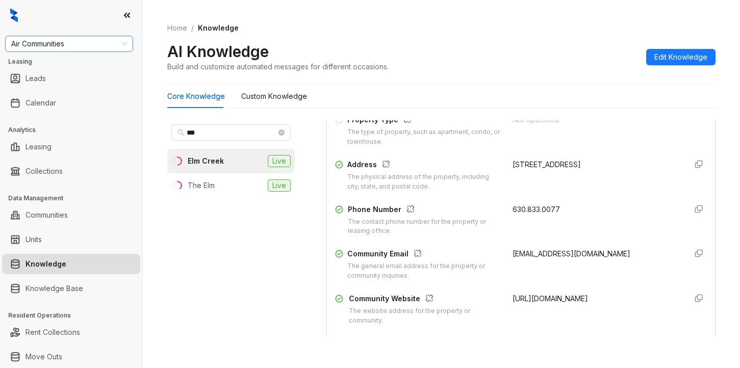
click at [90, 43] on span "Air Communities" at bounding box center [69, 43] width 116 height 15
drag, startPoint x: 51, startPoint y: 43, endPoint x: 63, endPoint y: 19, distance: 27.6
click at [0, 32] on html "**** Air Communities Leasing Leads Calendar Analytics Leasing Collections Data …" at bounding box center [370, 184] width 740 height 368
type input "****"
click at [77, 85] on div "Raintree Partners" at bounding box center [69, 80] width 112 height 11
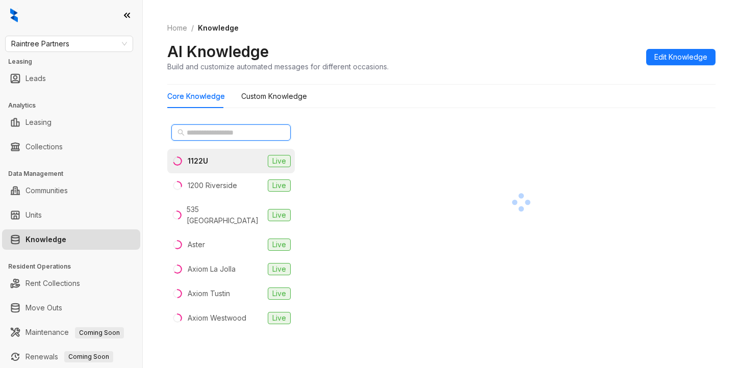
click at [217, 130] on input "text" at bounding box center [232, 132] width 90 height 11
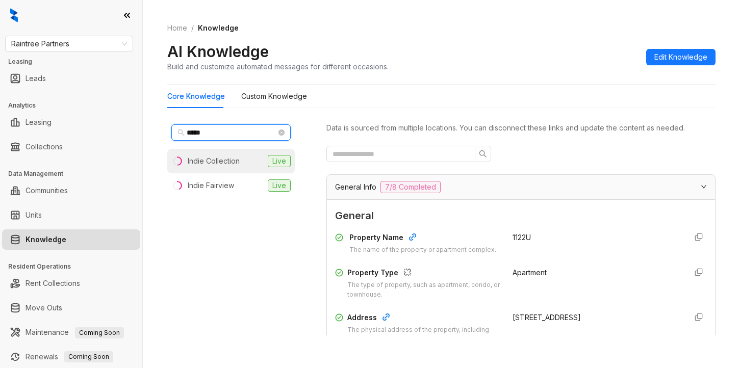
type input "*****"
click at [238, 165] on div "Indie Collection" at bounding box center [214, 161] width 52 height 11
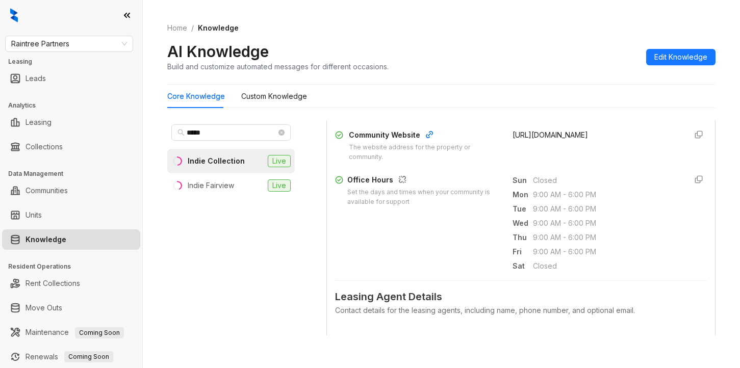
scroll to position [357, 0]
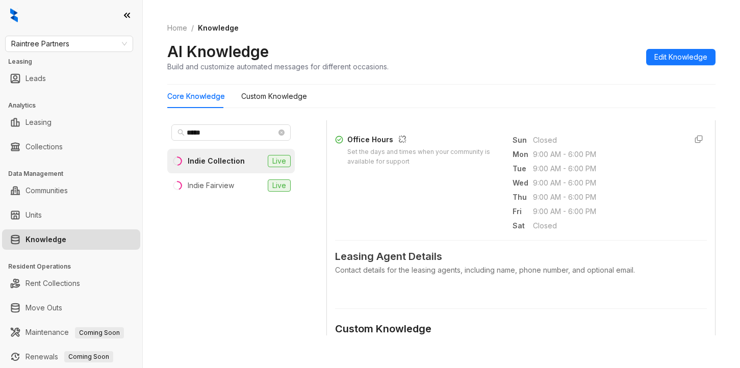
click at [579, 34] on div "Home / Knowledge AI Knowledge Build and customize automated messages for differ…" at bounding box center [441, 47] width 548 height 74
click at [618, 95] on div "Core Knowledge Custom Knowledge" at bounding box center [441, 96] width 548 height 23
click at [433, 298] on form "General Property Name The name of the property or apartment complex. Indie Coll…" at bounding box center [521, 184] width 372 height 666
click at [86, 44] on span "Raintree Partners" at bounding box center [69, 43] width 116 height 15
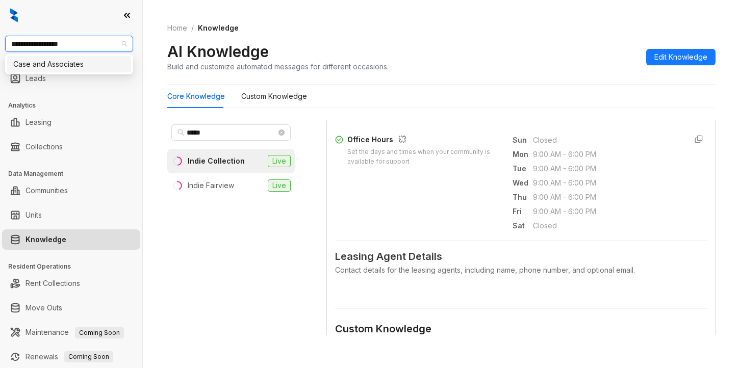
type input "**********"
click at [92, 60] on div "Case and Associates" at bounding box center [69, 64] width 112 height 11
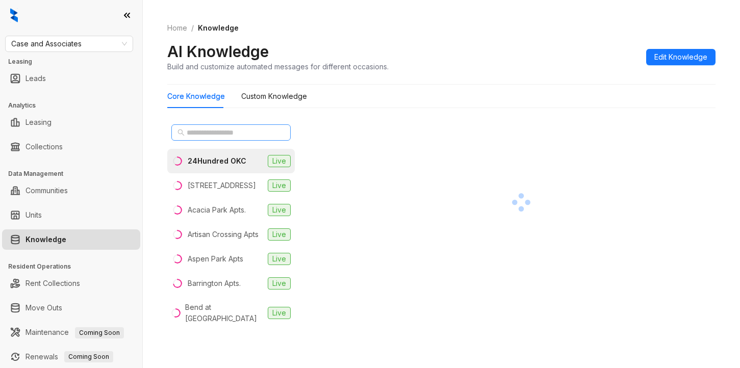
click at [227, 138] on span at bounding box center [230, 132] width 119 height 16
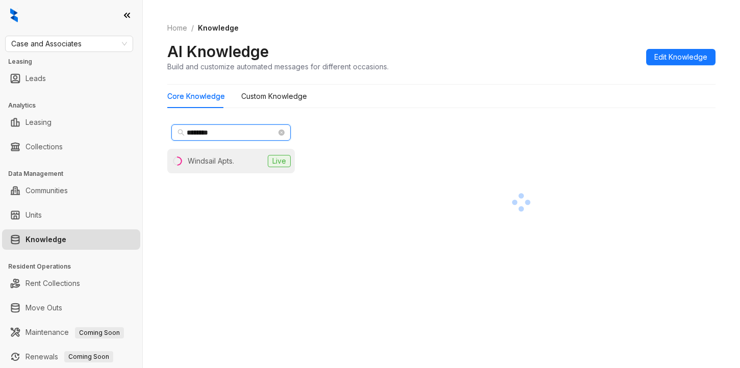
type input "********"
click at [229, 158] on div "Windsail Apts." at bounding box center [211, 161] width 46 height 11
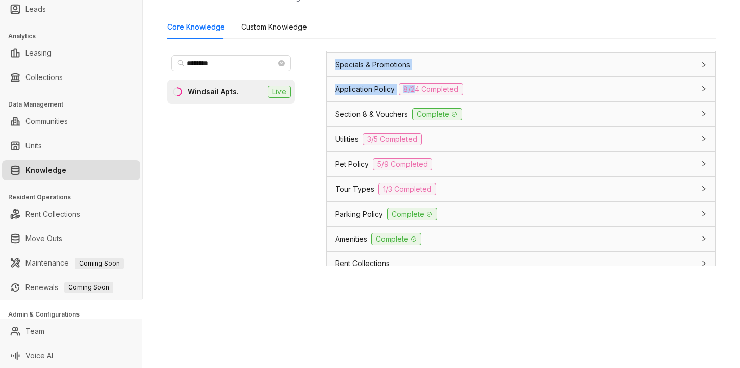
scroll to position [692, 0]
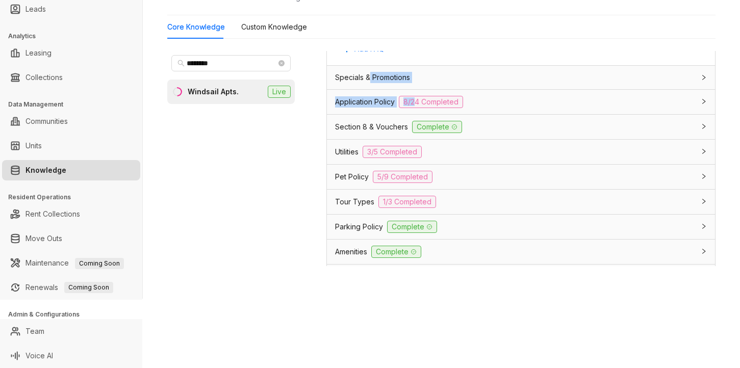
drag, startPoint x: 416, startPoint y: 65, endPoint x: 371, endPoint y: 82, distance: 47.5
click at [349, 108] on span "Application Policy" at bounding box center [365, 101] width 60 height 11
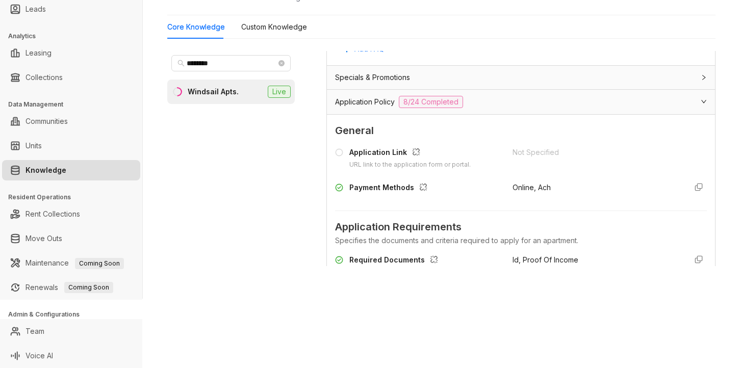
click at [587, 42] on div "Core Knowledge Custom Knowledge ******** Windsail Apts. Live Data is sourced fr…" at bounding box center [441, 145] width 548 height 260
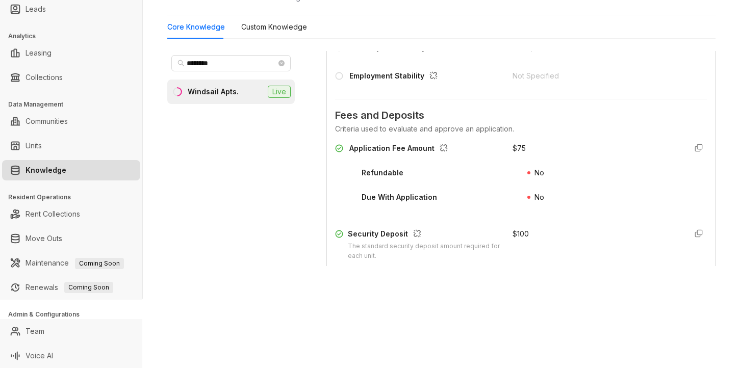
scroll to position [1100, 0]
click at [633, 114] on form "General Application Link URL link to the application form or portal. Not Specif…" at bounding box center [521, 359] width 372 height 1289
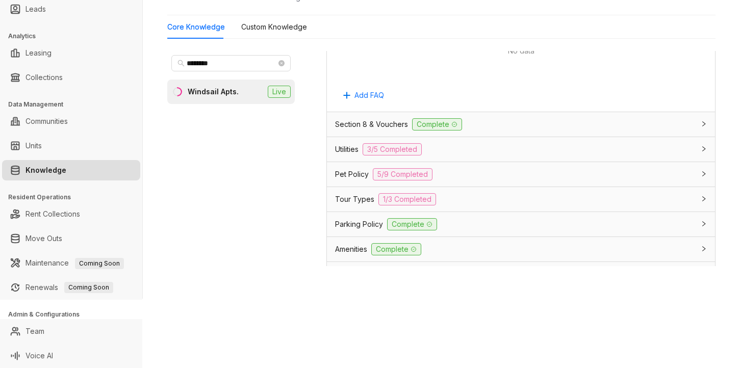
scroll to position [2018, 0]
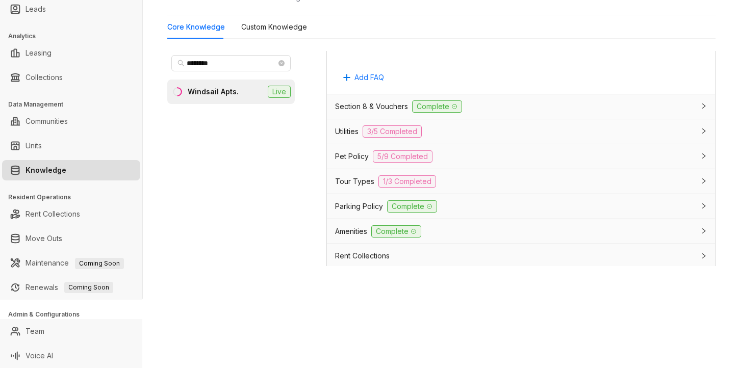
click at [333, 144] on div "Utilities 3/5 Completed" at bounding box center [521, 131] width 388 height 24
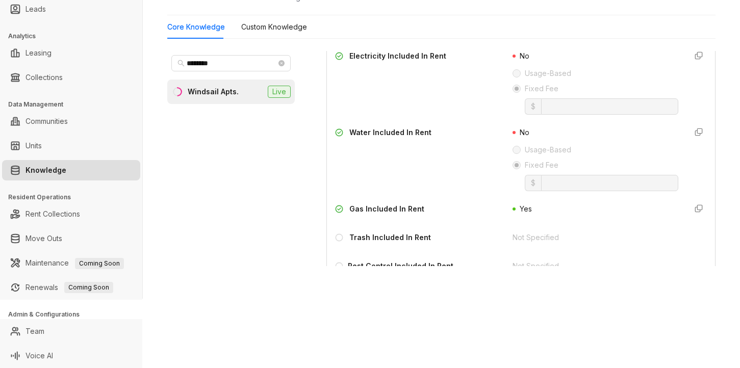
scroll to position [2171, 0]
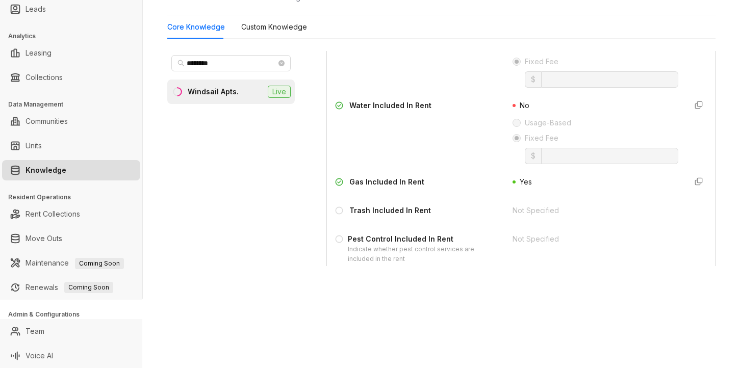
click at [554, 121] on div "No Usage-Based Fixed Fee $ *" at bounding box center [595, 132] width 165 height 64
click at [607, 144] on label "Fixed Fee" at bounding box center [593, 138] width 161 height 11
click at [630, 52] on label "Usage-Based" at bounding box center [593, 46] width 161 height 11
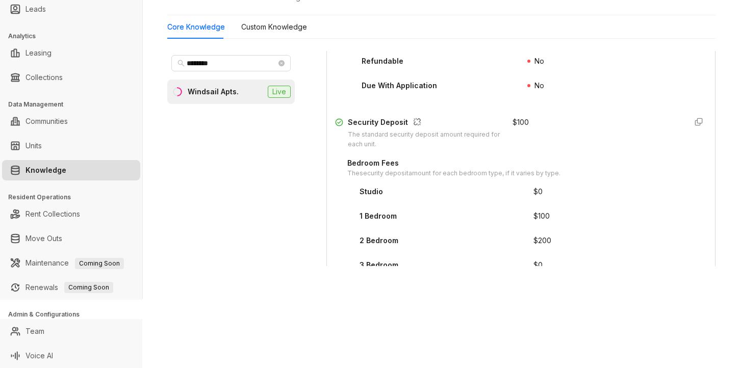
scroll to position [1202, 0]
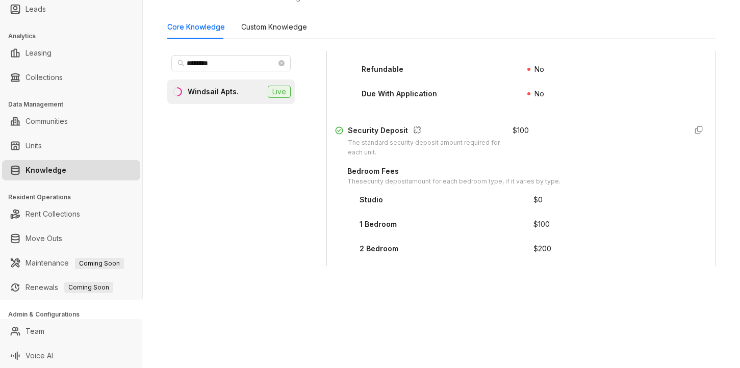
click at [508, 113] on div "Application Fee Amount $ 75 Refundable No Due With Application No" at bounding box center [521, 75] width 372 height 73
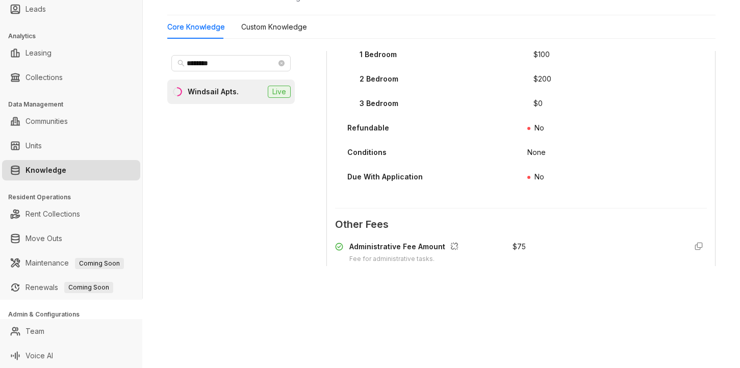
scroll to position [1355, 0]
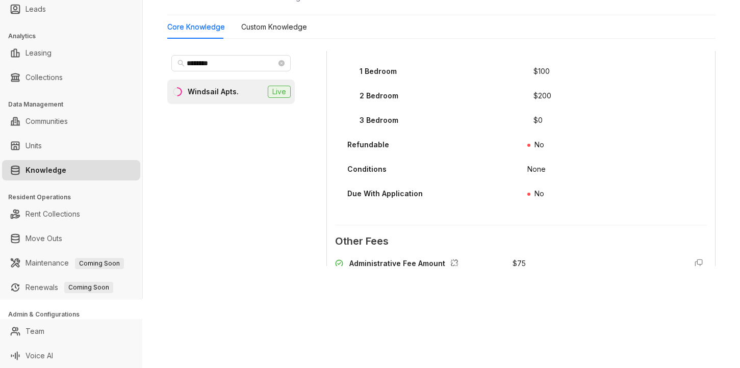
click at [514, 131] on div "3 Bedroom" at bounding box center [447, 123] width 174 height 16
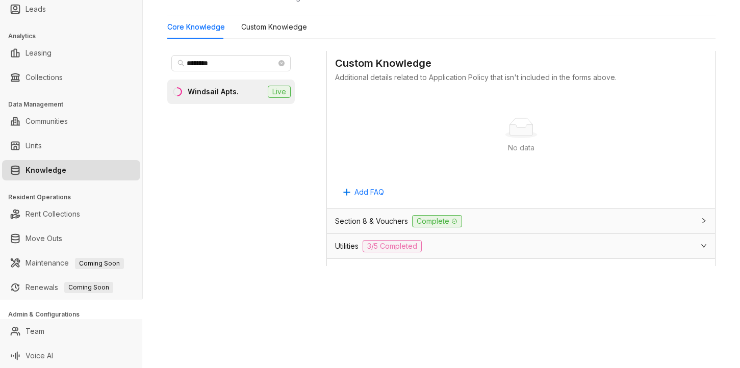
scroll to position [1916, 0]
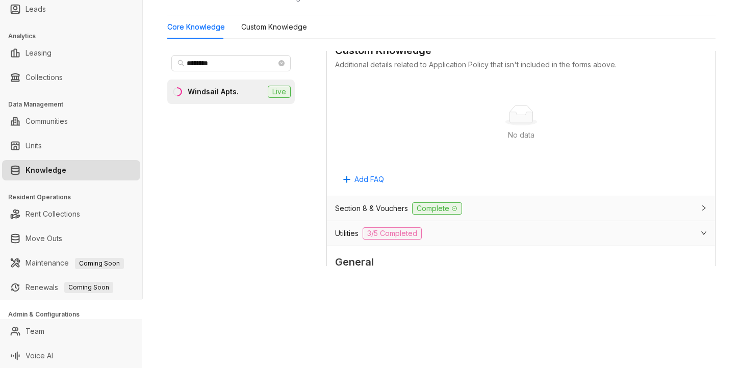
click at [490, 106] on div "No data No data" at bounding box center [521, 123] width 372 height 85
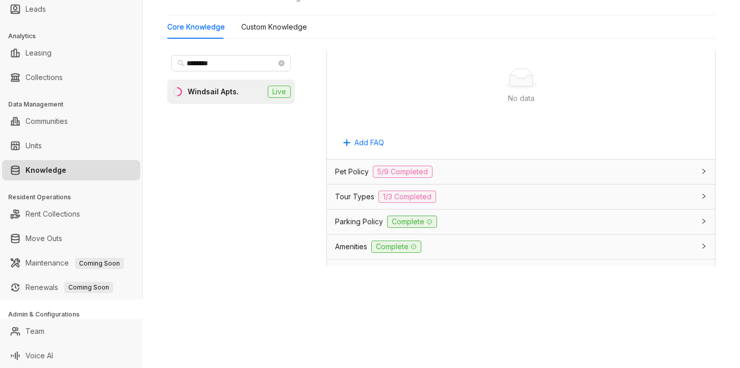
scroll to position [2478, 0]
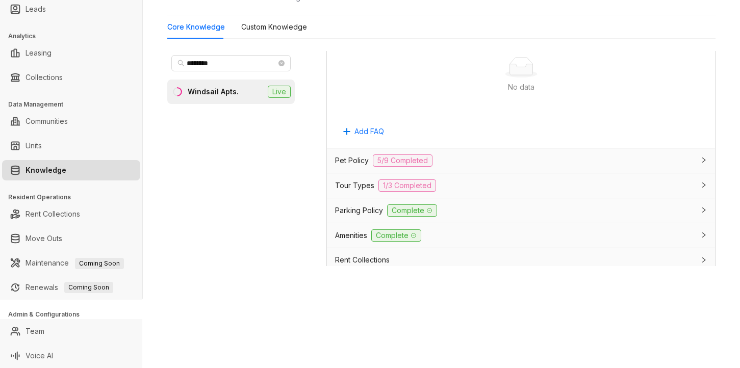
click at [378, 285] on div "Home / Knowledge AI Knowledge Build and customize automated messages for differ…" at bounding box center [441, 115] width 597 height 368
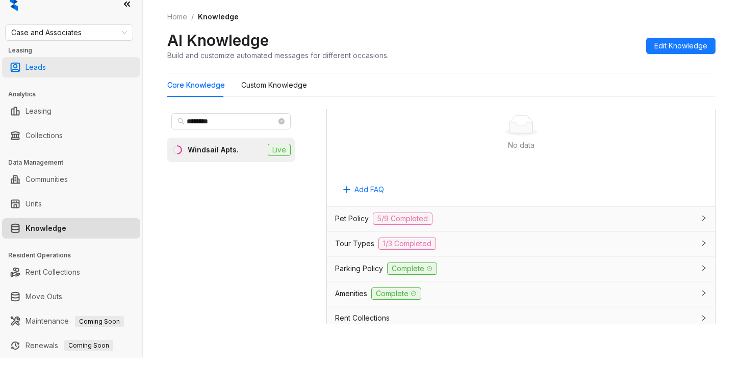
scroll to position [0, 0]
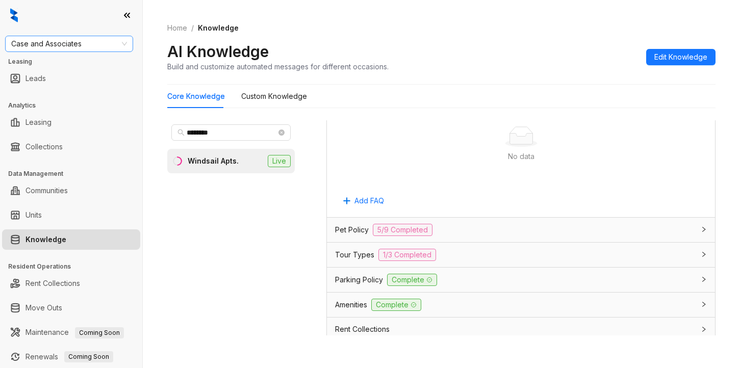
click at [84, 45] on span "Case and Associates" at bounding box center [69, 43] width 116 height 15
type input "**********"
click at [81, 67] on div "United Apartment Group" at bounding box center [69, 64] width 112 height 11
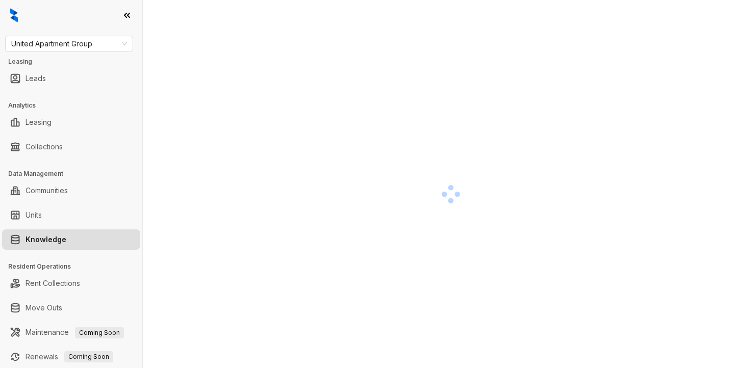
click at [268, 94] on div at bounding box center [450, 194] width 567 height 368
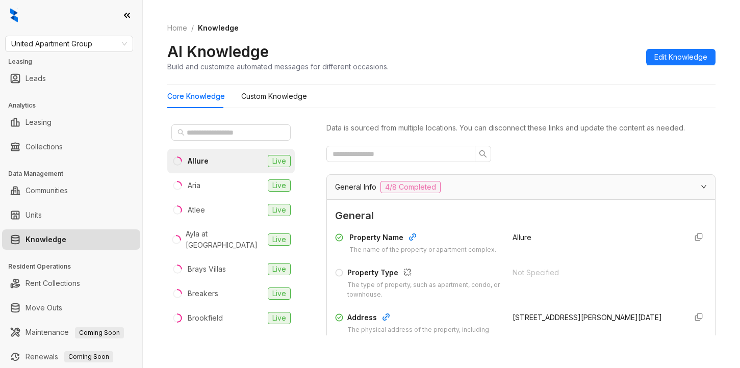
click at [549, 71] on div "AI Knowledge Build and customize automated messages for different occasions. Ed…" at bounding box center [441, 57] width 548 height 30
click at [220, 135] on input "text" at bounding box center [232, 132] width 90 height 11
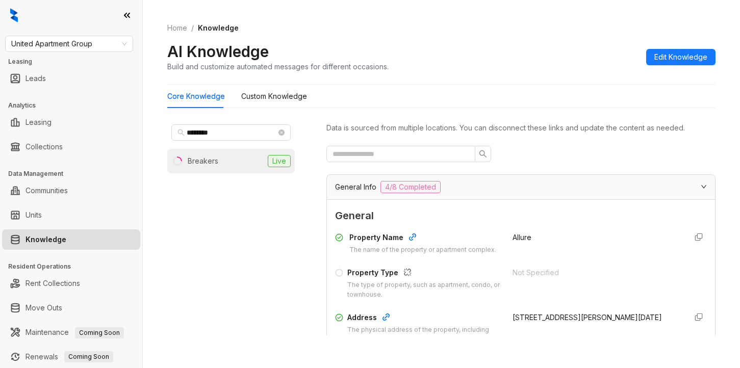
click at [240, 160] on li "Breakers Live" at bounding box center [231, 161] width 128 height 24
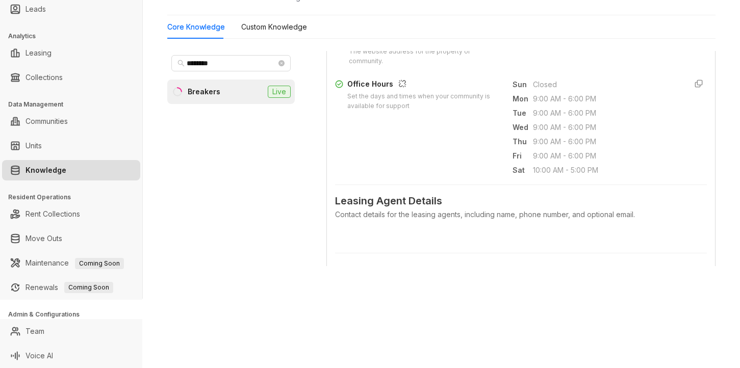
scroll to position [357, 0]
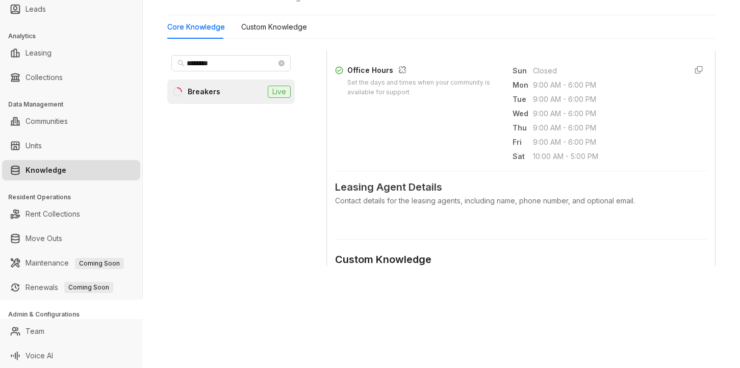
click at [537, 184] on div "Leasing Agent Details Contact details for the leasing agents, including name, p…" at bounding box center [521, 195] width 372 height 48
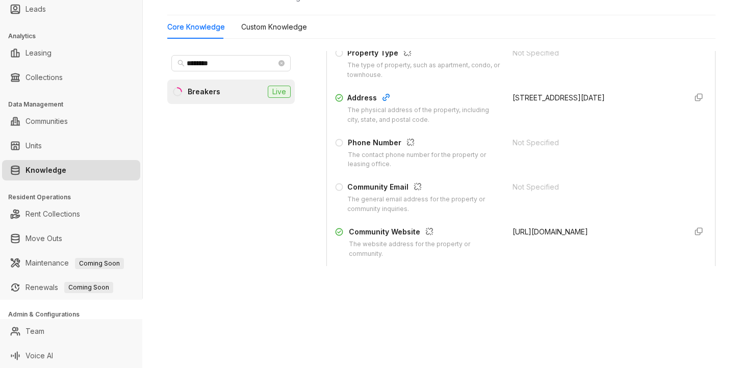
scroll to position [153, 0]
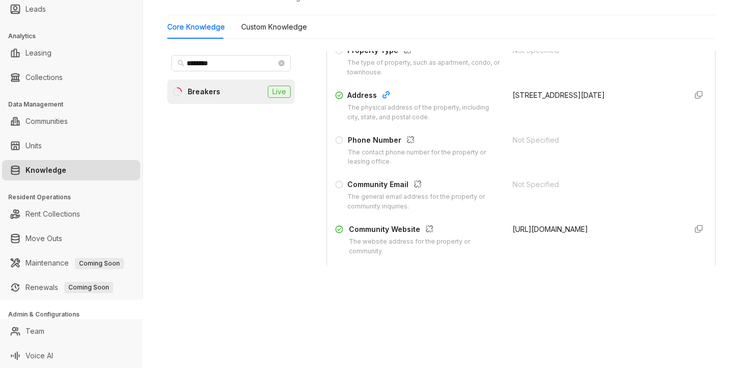
drag, startPoint x: 563, startPoint y: 146, endPoint x: 570, endPoint y: 149, distance: 7.8
click at [566, 146] on div "Not Specified" at bounding box center [595, 140] width 165 height 11
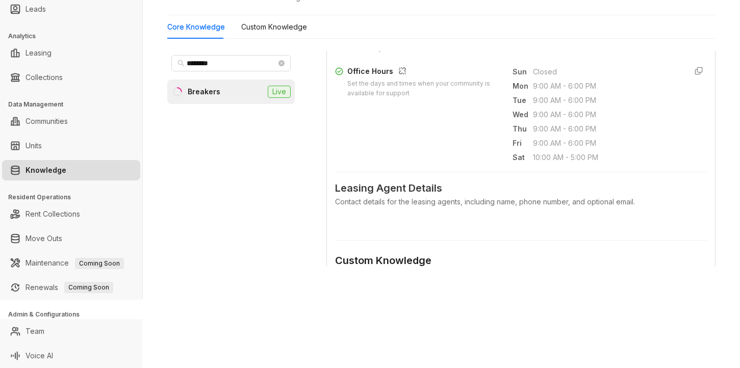
scroll to position [357, 0]
drag, startPoint x: 392, startPoint y: 293, endPoint x: 395, endPoint y: 287, distance: 6.4
click at [392, 292] on div "Home / Knowledge AI Knowledge Build and customize automated messages for differ…" at bounding box center [441, 115] width 597 height 368
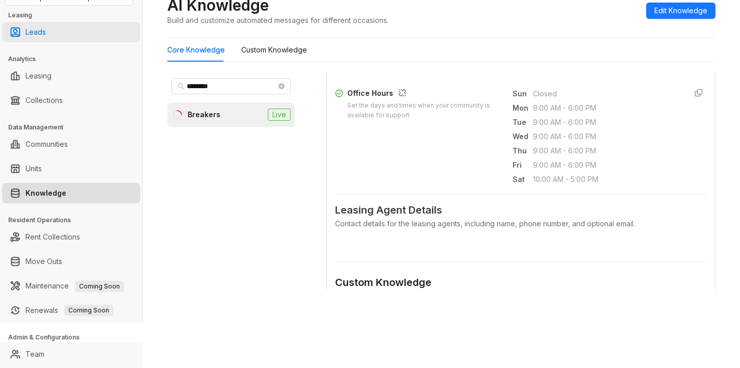
scroll to position [0, 0]
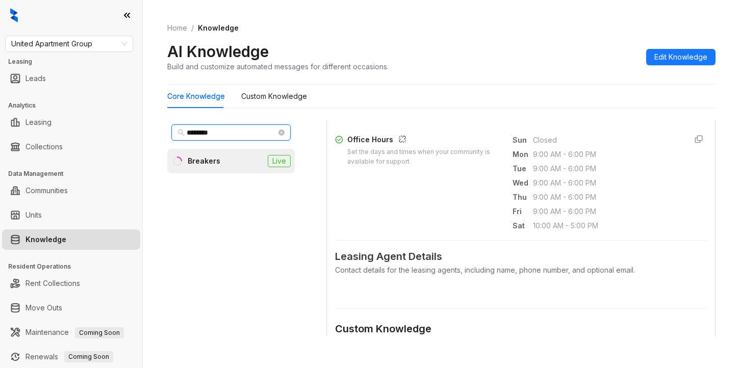
click at [223, 130] on input "********" at bounding box center [232, 132] width 90 height 11
drag, startPoint x: 223, startPoint y: 130, endPoint x: 178, endPoint y: 124, distance: 45.7
click at [178, 124] on span "********" at bounding box center [230, 132] width 119 height 16
type input "********"
click at [197, 161] on div "The Ayva" at bounding box center [204, 161] width 32 height 11
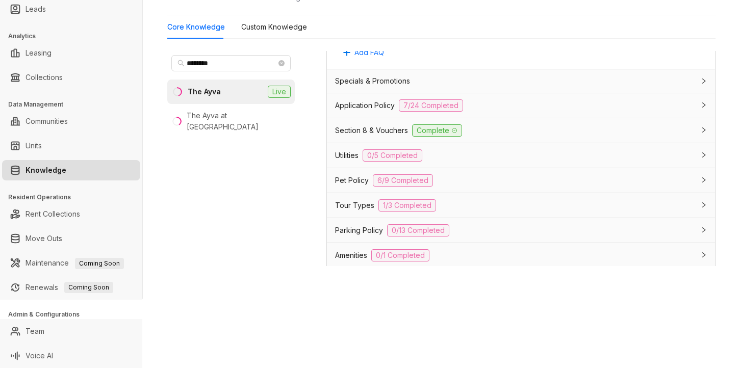
scroll to position [1020, 0]
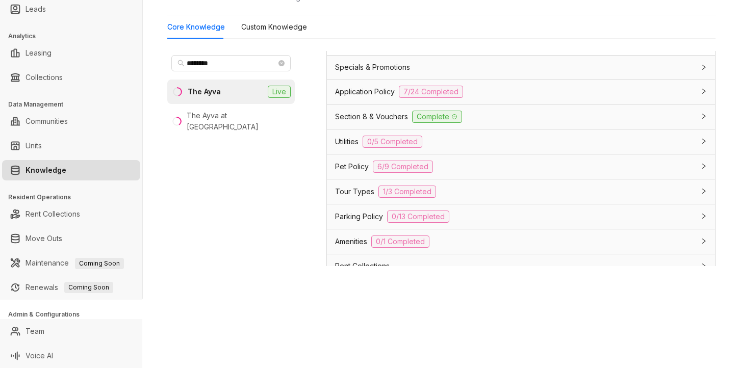
click at [340, 97] on span "Application Policy" at bounding box center [365, 91] width 60 height 11
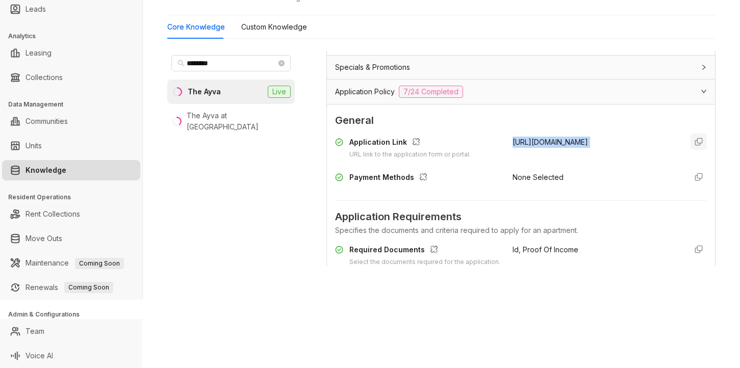
drag, startPoint x: 498, startPoint y: 149, endPoint x: 669, endPoint y: 157, distance: 171.1
click at [669, 157] on div "Application Link URL link to the application form or portal. https://www.theayv…" at bounding box center [521, 148] width 372 height 23
copy div "https://www.theayvaapts.com/?utm_knock=g"
